Goal: Check status: Check status

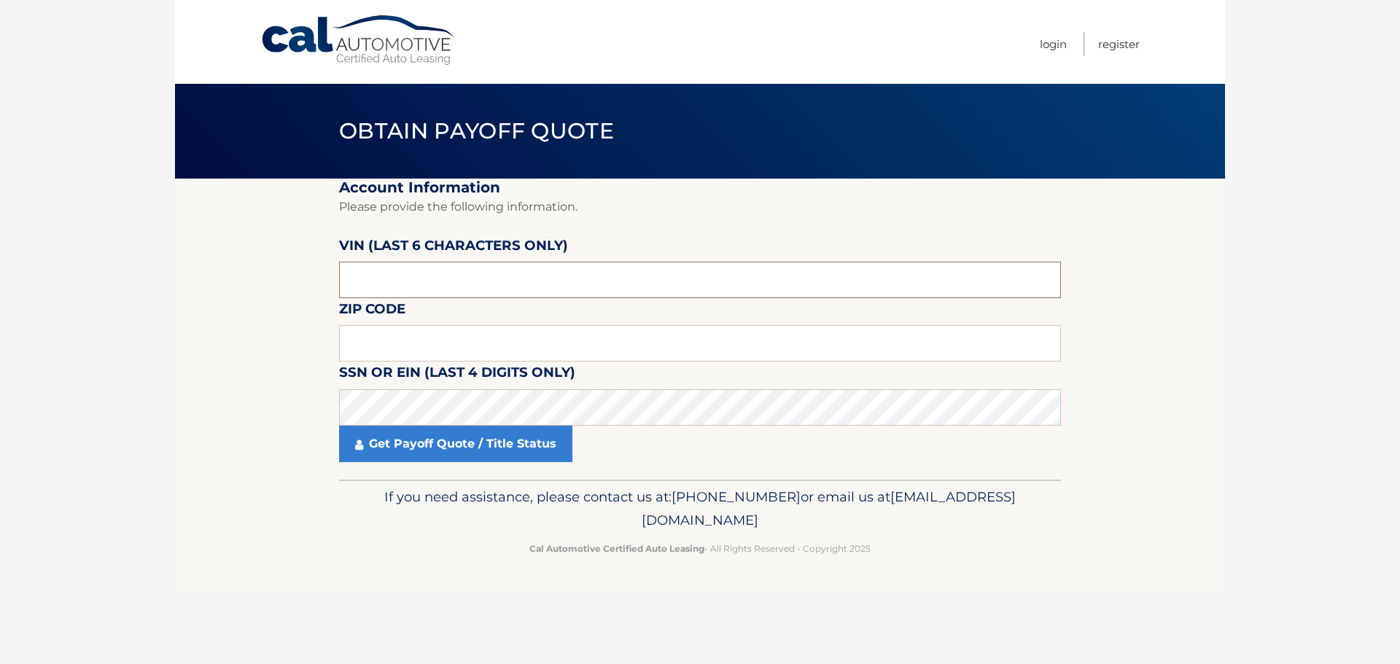
click at [507, 278] on input "text" at bounding box center [700, 280] width 722 height 36
type input "011166"
type input "11766"
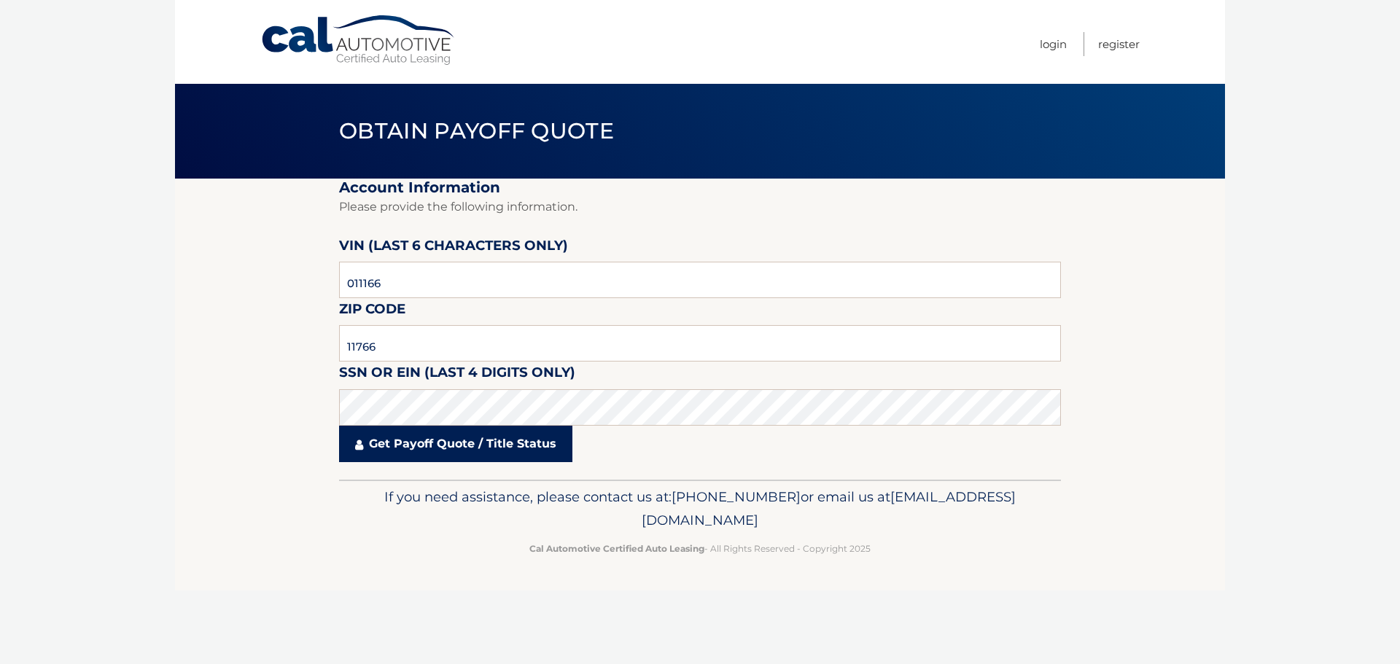
click at [480, 451] on link "Get Payoff Quote / Title Status" at bounding box center [455, 444] width 233 height 36
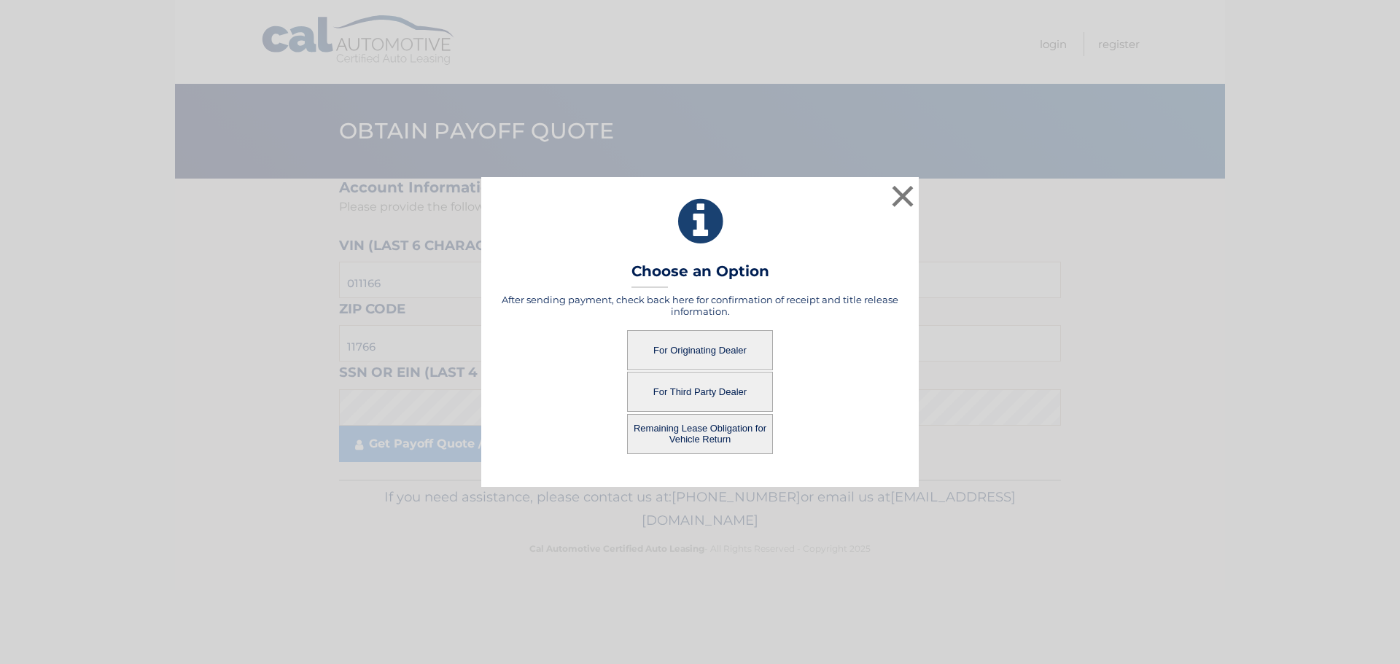
click at [672, 350] on button "For Originating Dealer" at bounding box center [700, 350] width 146 height 40
click at [732, 347] on button "For Originating Dealer" at bounding box center [700, 350] width 146 height 40
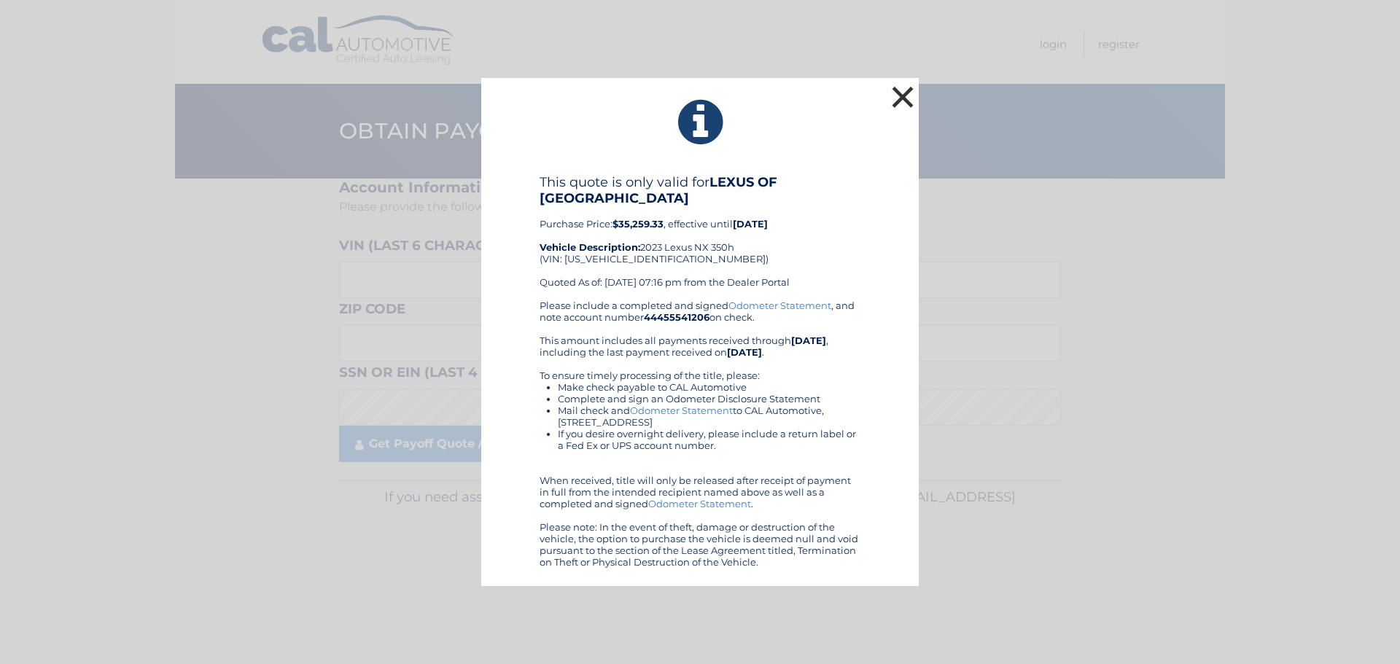
click at [908, 87] on button "×" at bounding box center [902, 96] width 29 height 29
